Goal: Navigation & Orientation: Find specific page/section

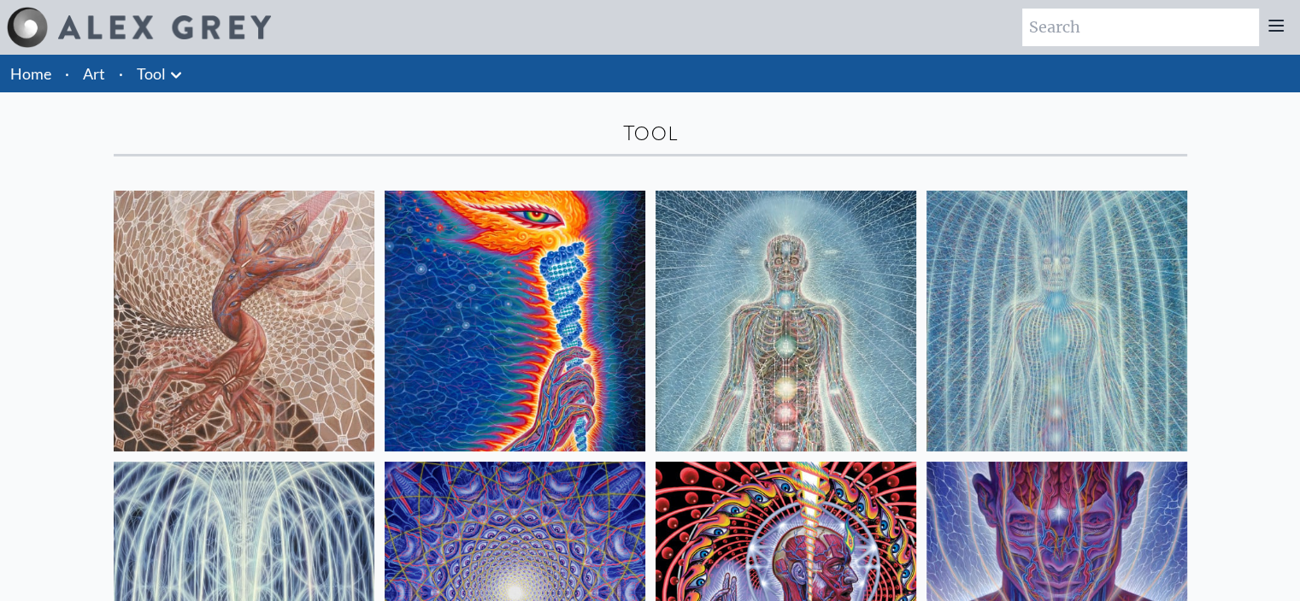
click at [160, 67] on link "Tool" at bounding box center [151, 74] width 29 height 24
click at [181, 75] on icon at bounding box center [176, 75] width 21 height 21
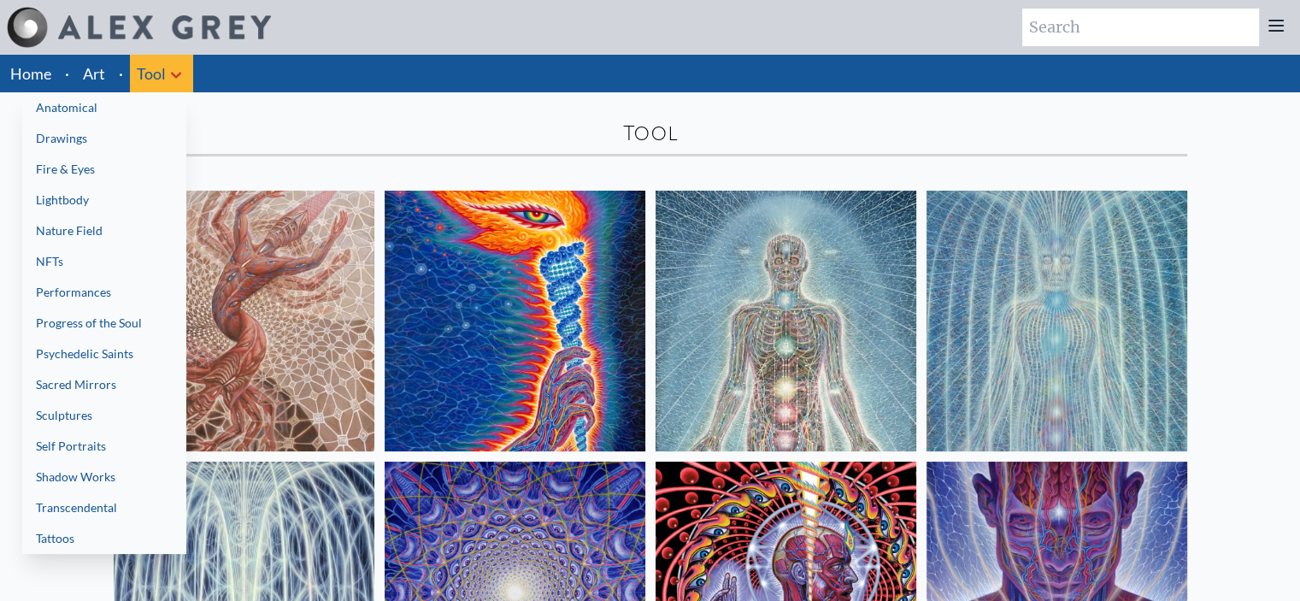
click at [335, 98] on div at bounding box center [650, 300] width 1300 height 601
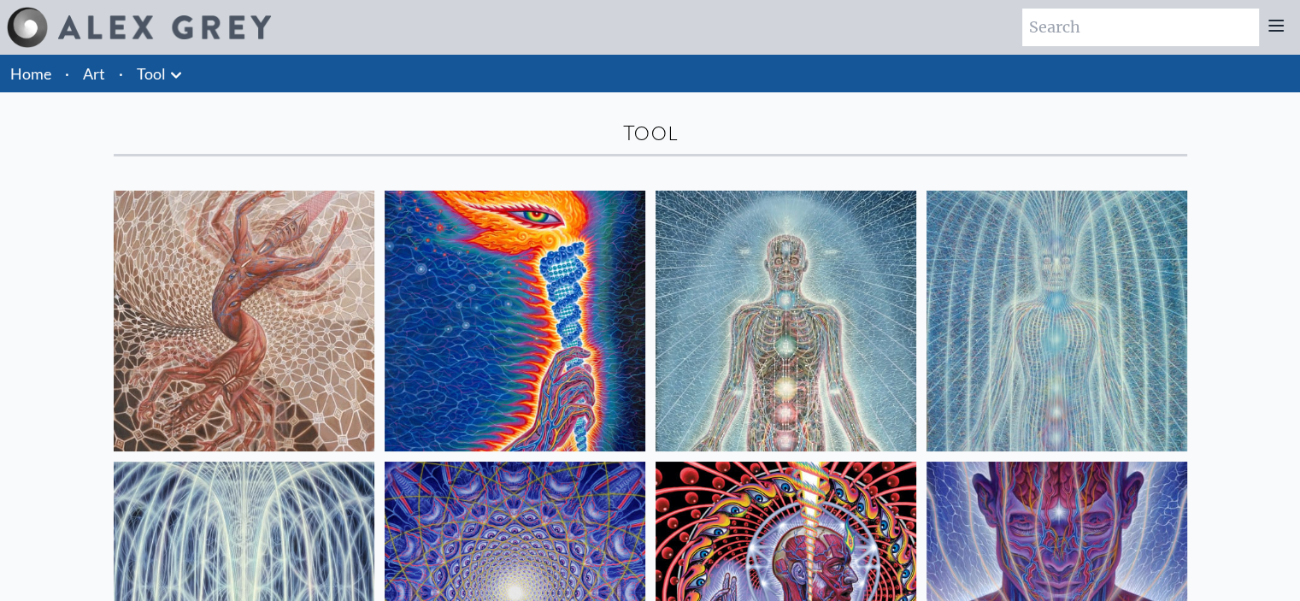
click at [92, 79] on link "Art" at bounding box center [94, 74] width 22 height 24
click at [179, 73] on icon at bounding box center [176, 75] width 10 height 6
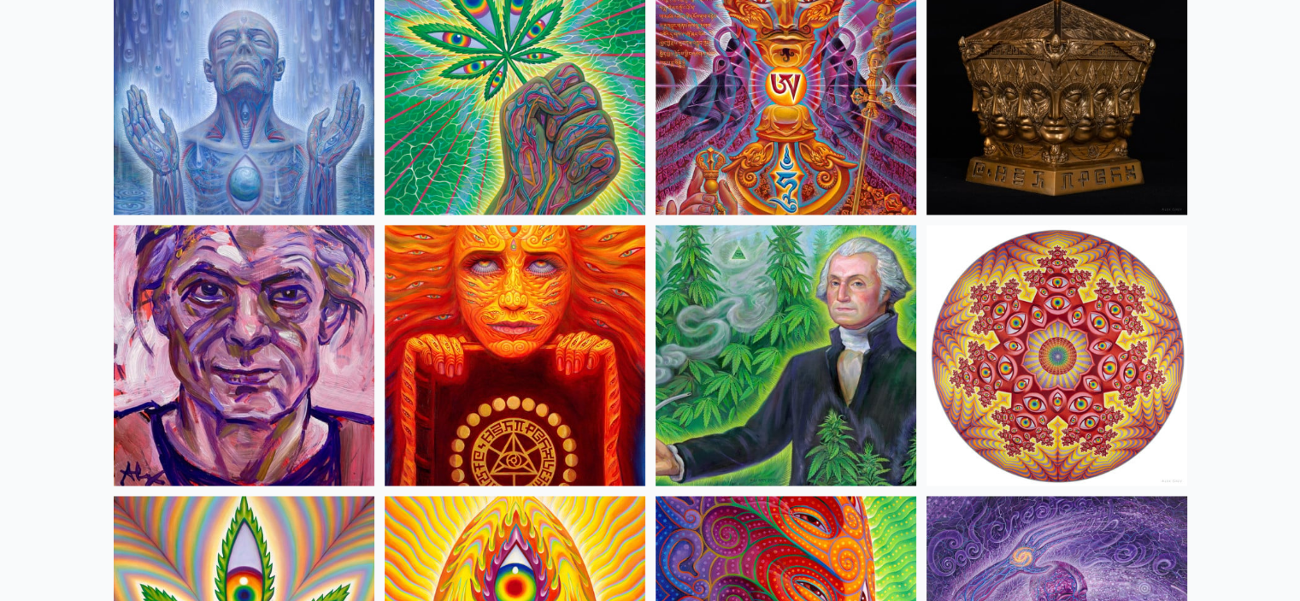
scroll to position [2820, 0]
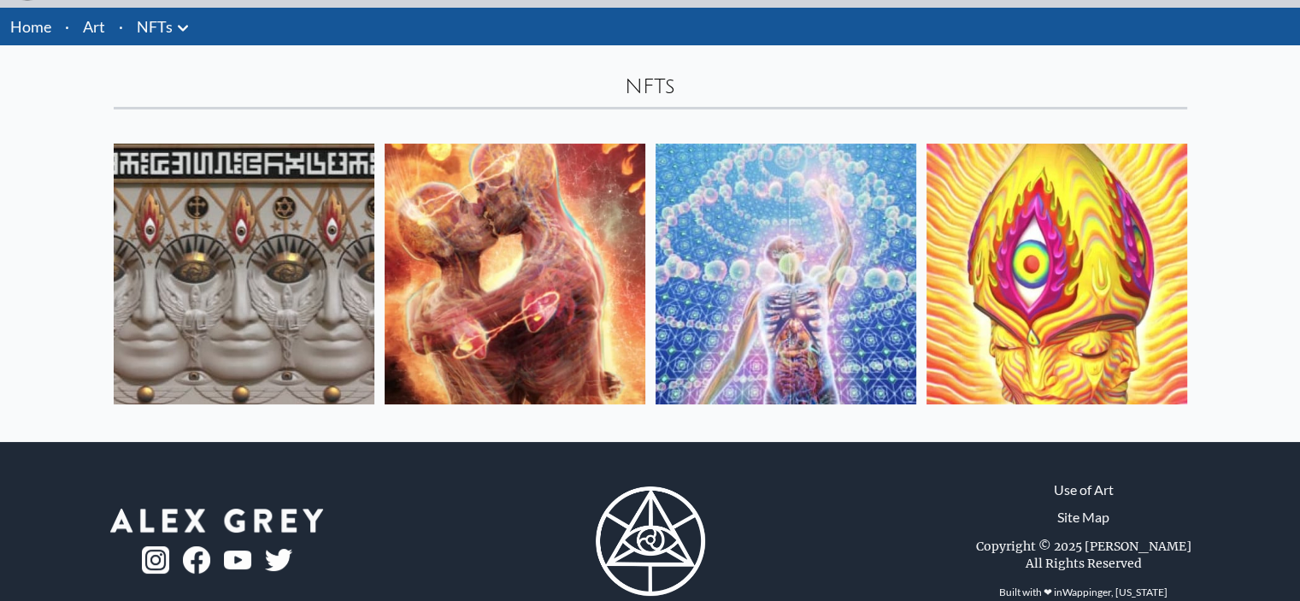
scroll to position [85, 0]
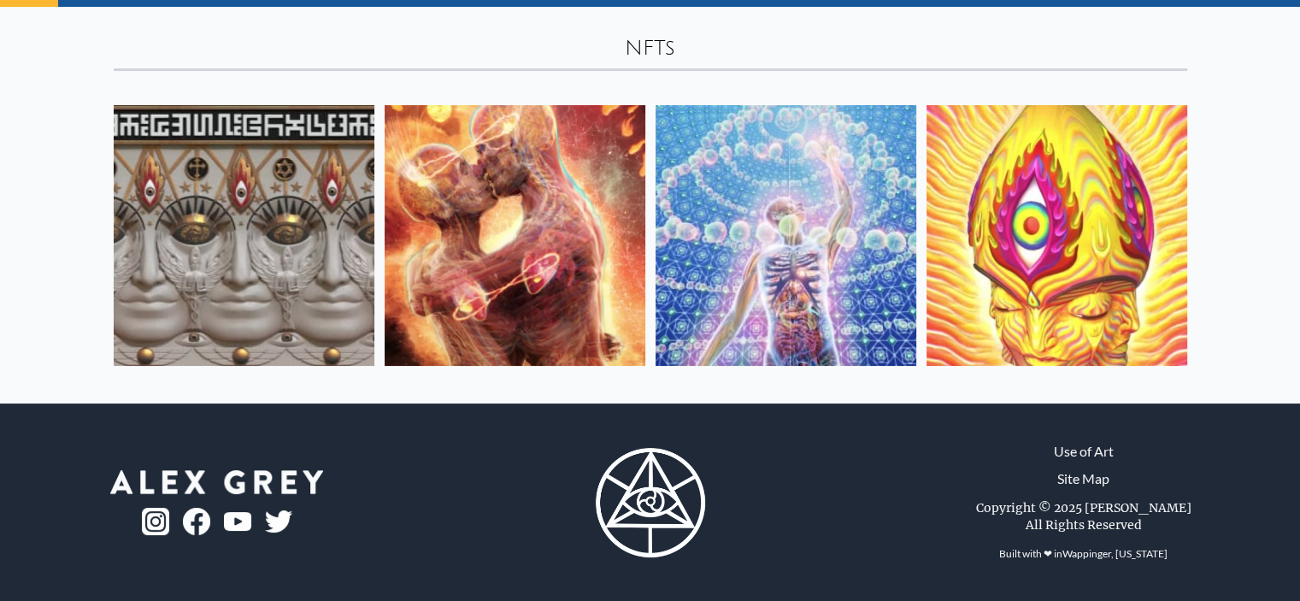
click at [1083, 276] on img at bounding box center [1056, 235] width 261 height 261
